Goal: Find specific page/section: Find specific page/section

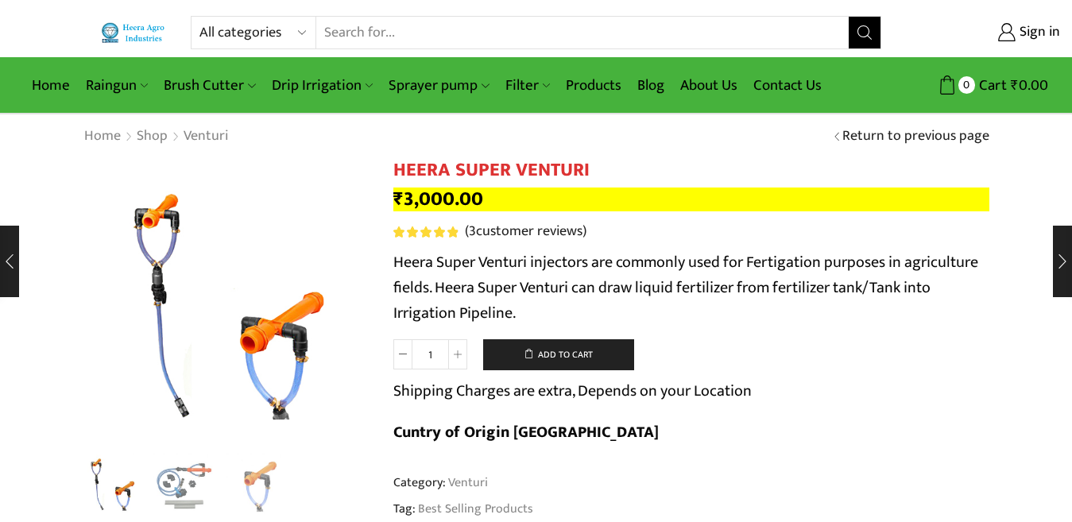
click at [362, 31] on input "Search input" at bounding box center [582, 33] width 533 height 32
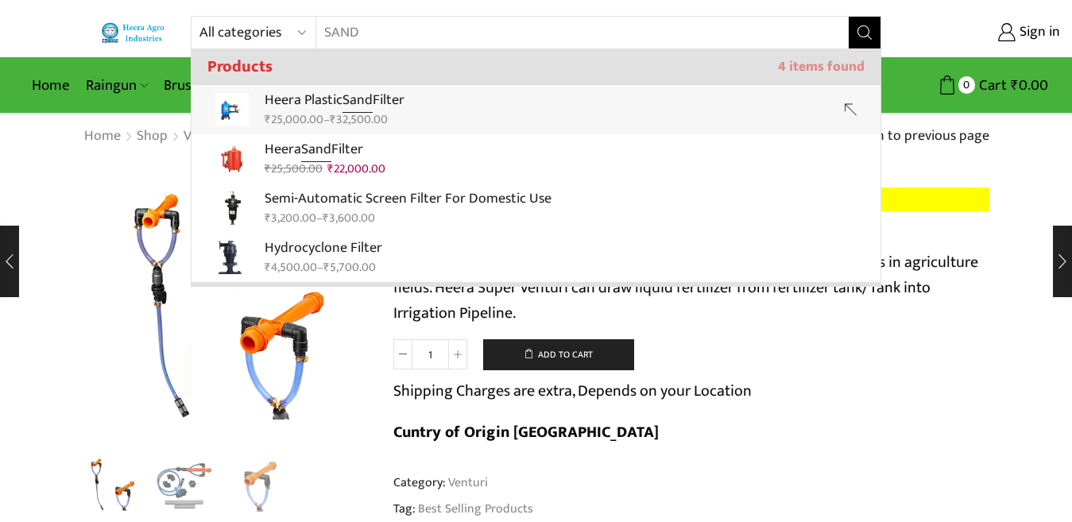
click at [434, 102] on link "Heera Plastic Sand Filter ₹ 25,000.00 – ₹ 32,500.00" at bounding box center [536, 109] width 689 height 49
type input "Heera Plastic Sand Filter"
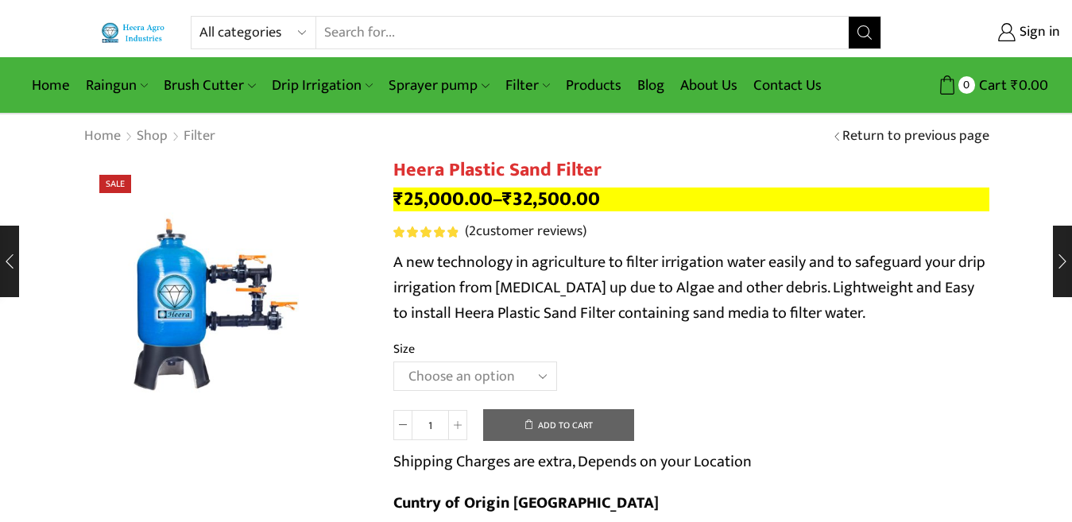
click at [378, 26] on input "Search input" at bounding box center [582, 33] width 533 height 32
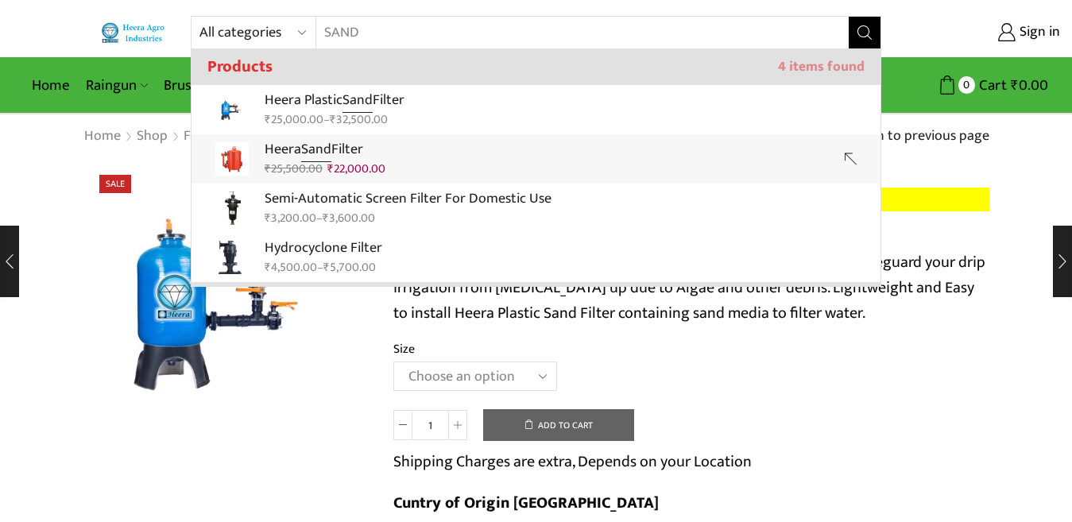
click at [326, 151] on strong "Sand" at bounding box center [316, 150] width 30 height 25
type input "Heera Sand Filter"
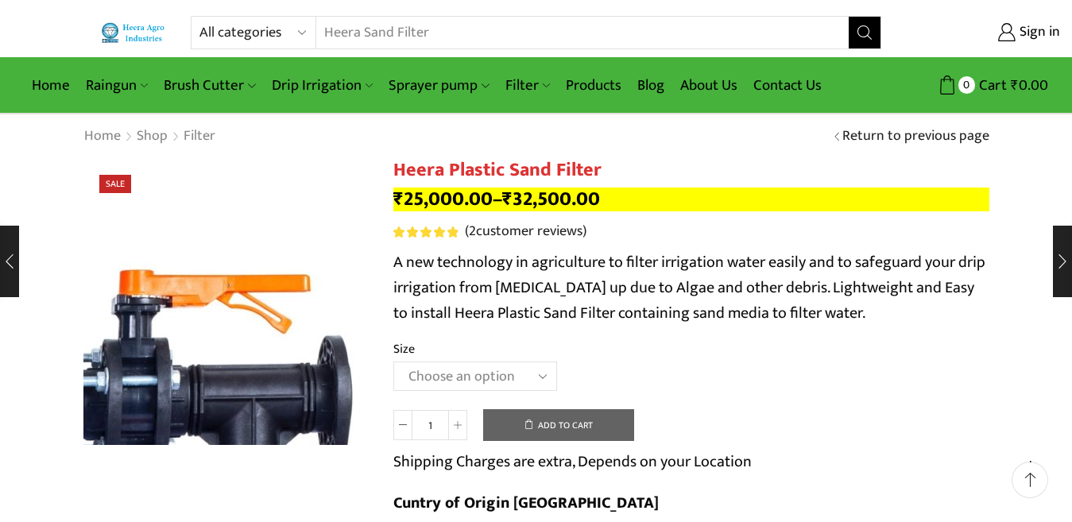
scroll to position [52, 0]
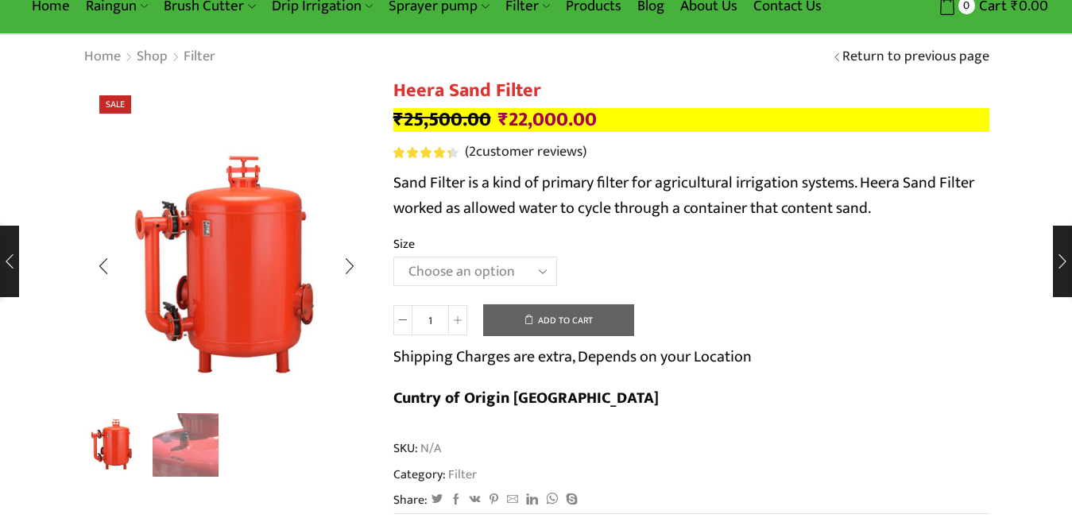
scroll to position [79, 0]
